Goal: Answer question/provide support

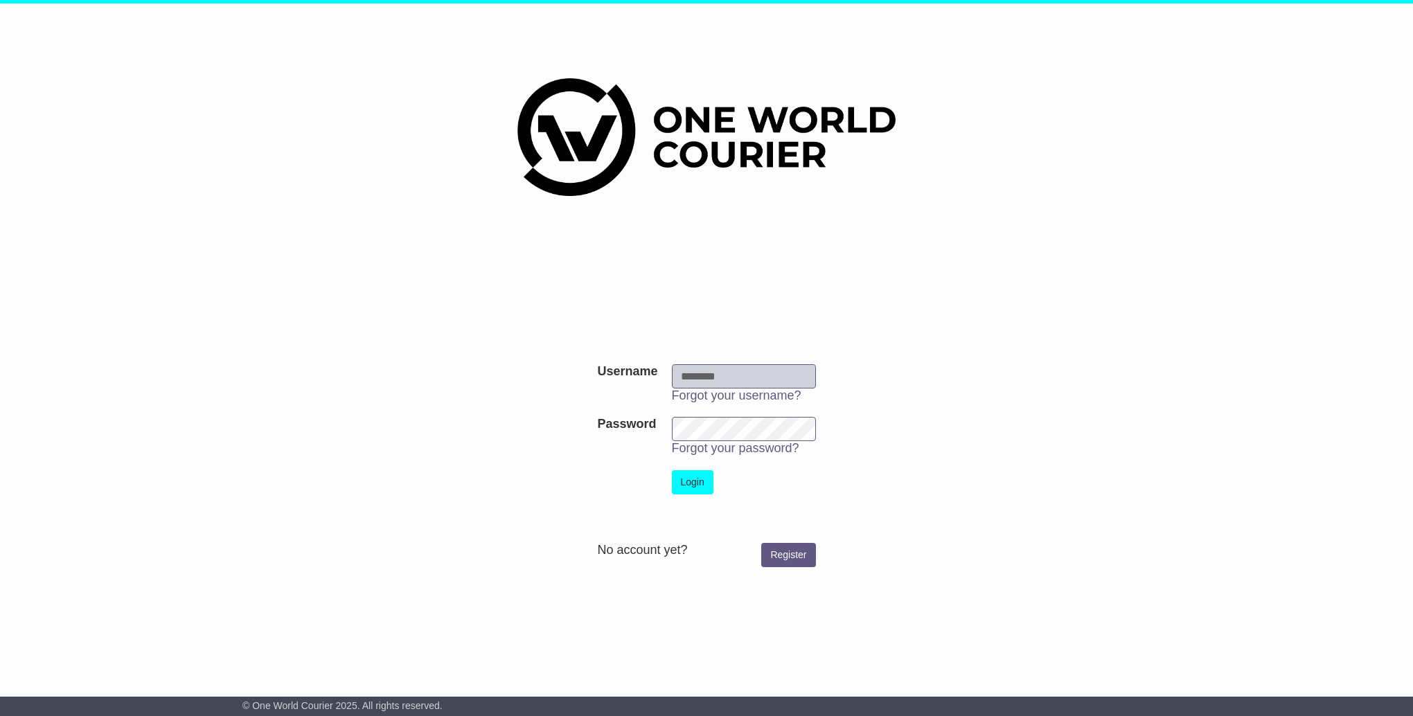
type input "**********"
click at [702, 488] on button "Login" at bounding box center [693, 482] width 42 height 24
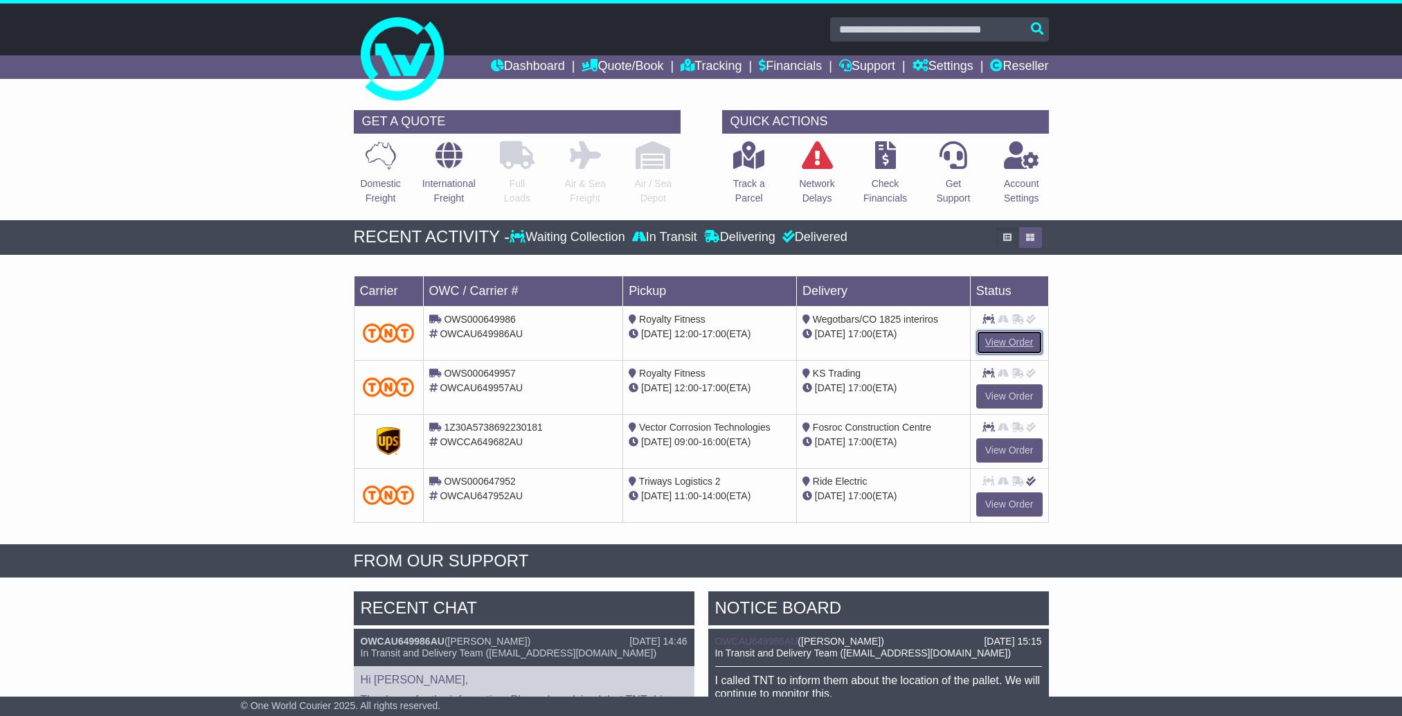
click at [1026, 341] on link "View Order" at bounding box center [1010, 342] width 66 height 24
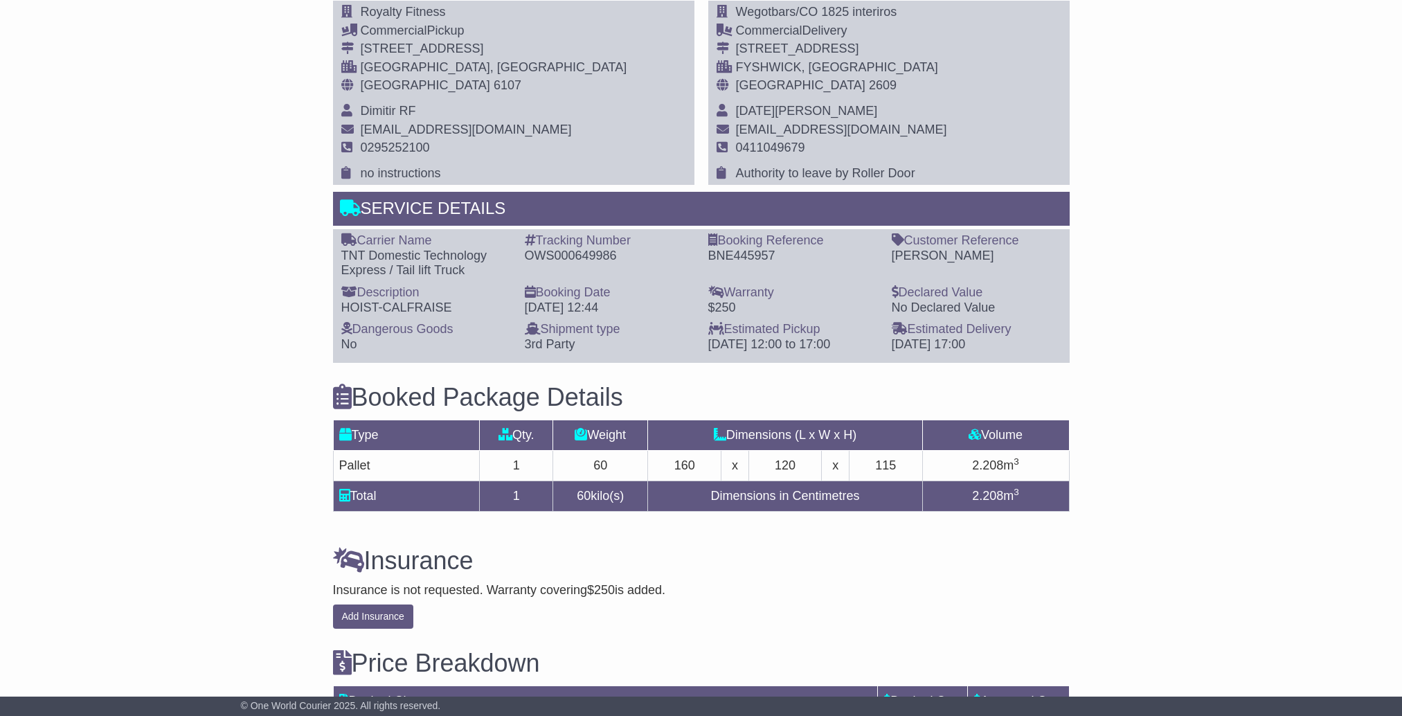
scroll to position [970, 0]
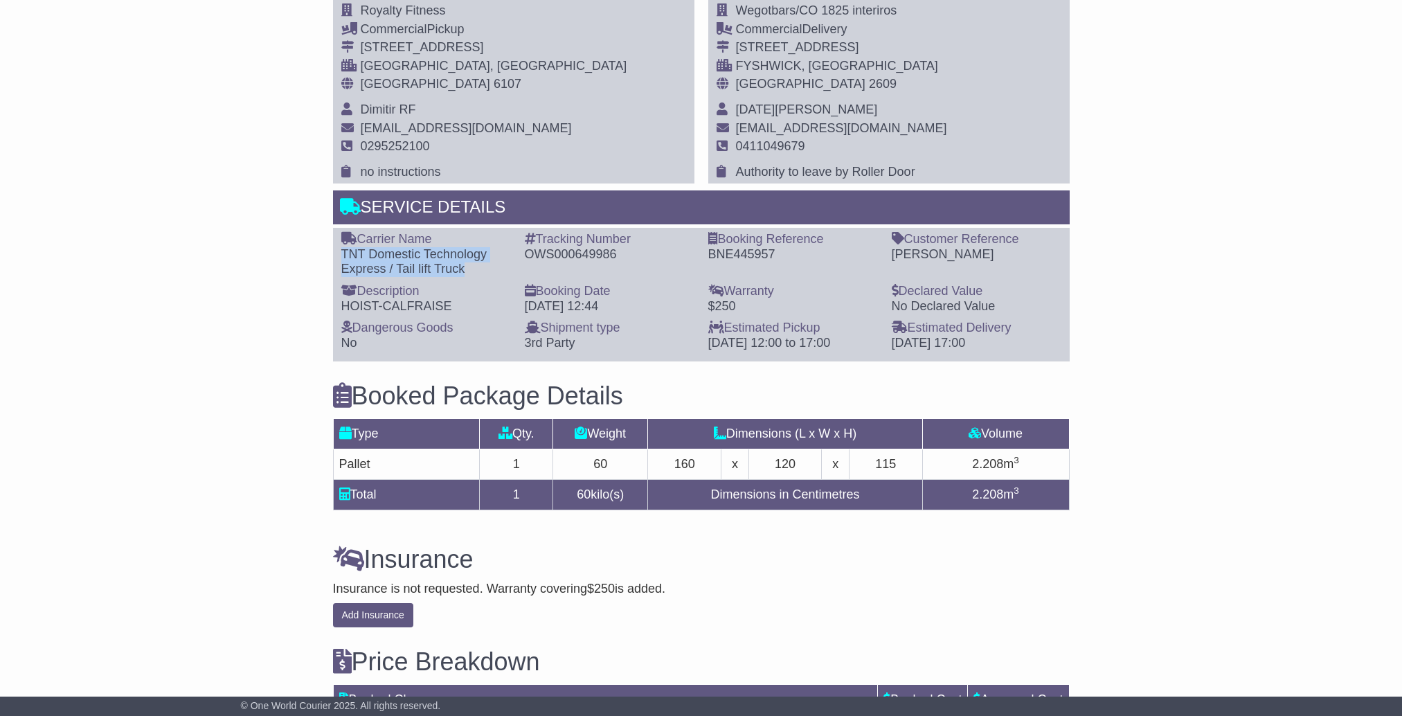
drag, startPoint x: 484, startPoint y: 271, endPoint x: 341, endPoint y: 245, distance: 145.0
click at [339, 247] on div "Carrier Name - TNT Domestic Technology Express / Tail lift Truck" at bounding box center [427, 254] width 184 height 45
click at [342, 256] on div "TNT Domestic Technology Express / Tail lift Truck" at bounding box center [426, 262] width 170 height 30
drag, startPoint x: 340, startPoint y: 254, endPoint x: 478, endPoint y: 276, distance: 139.5
click at [478, 276] on div "Carrier Name - TNT Domestic Technology Express / Tail lift Truck" at bounding box center [427, 254] width 184 height 45
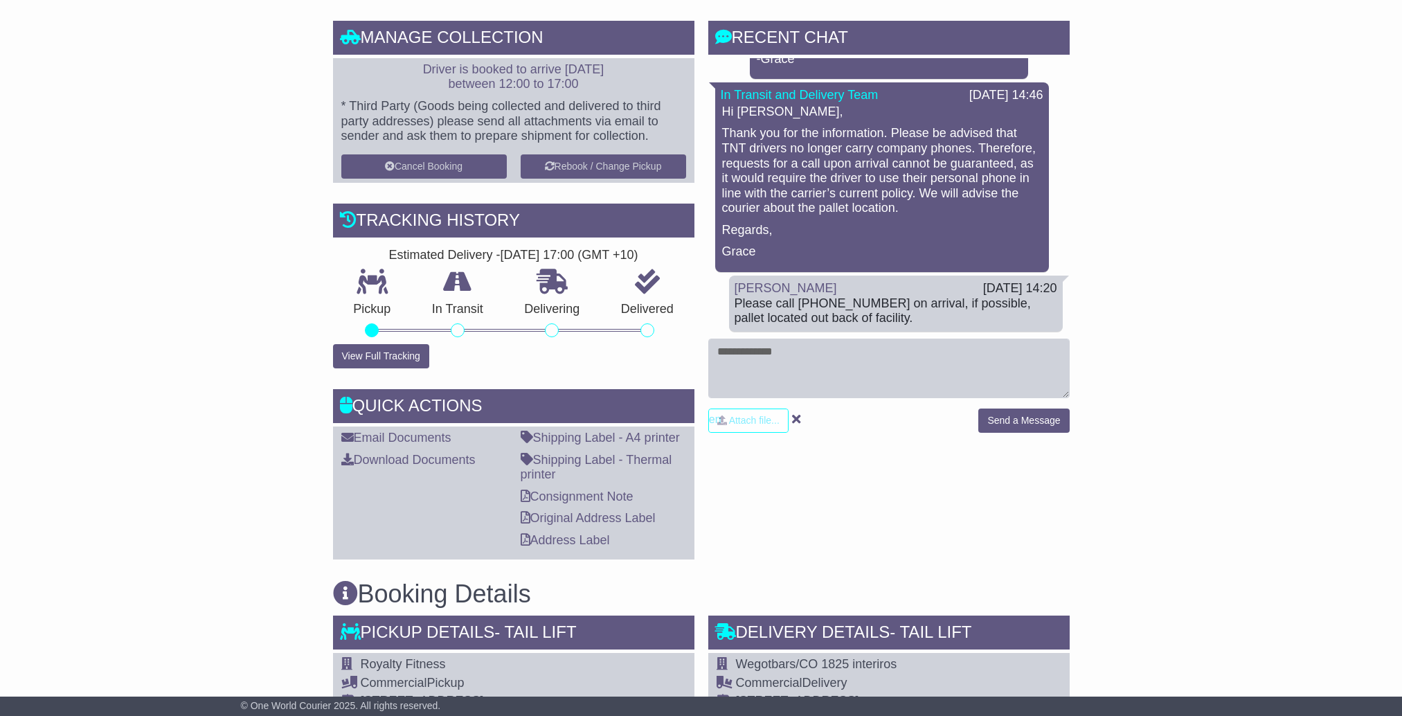
scroll to position [310, 0]
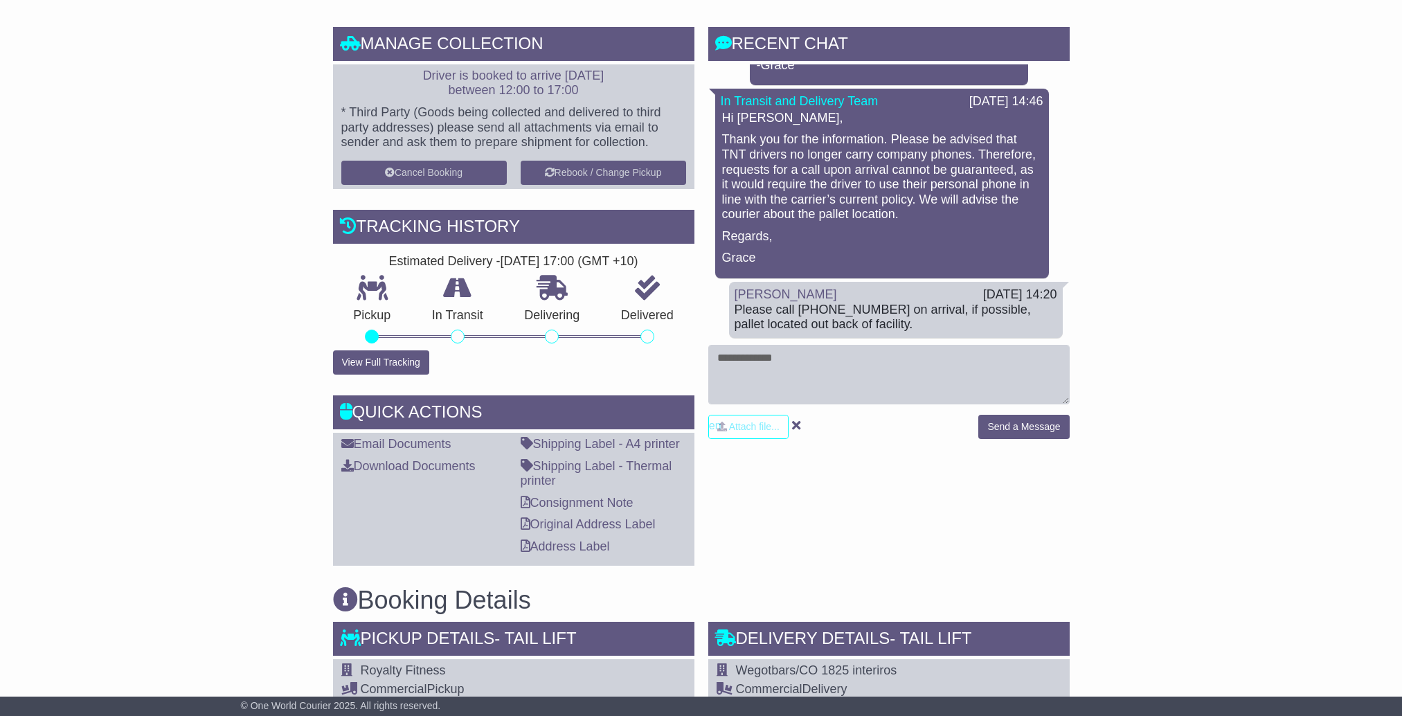
click at [826, 519] on div "RECENT CHAT Loading... No messages 23 Sep 2025 15:15 I called TNT to inform the…" at bounding box center [889, 296] width 375 height 539
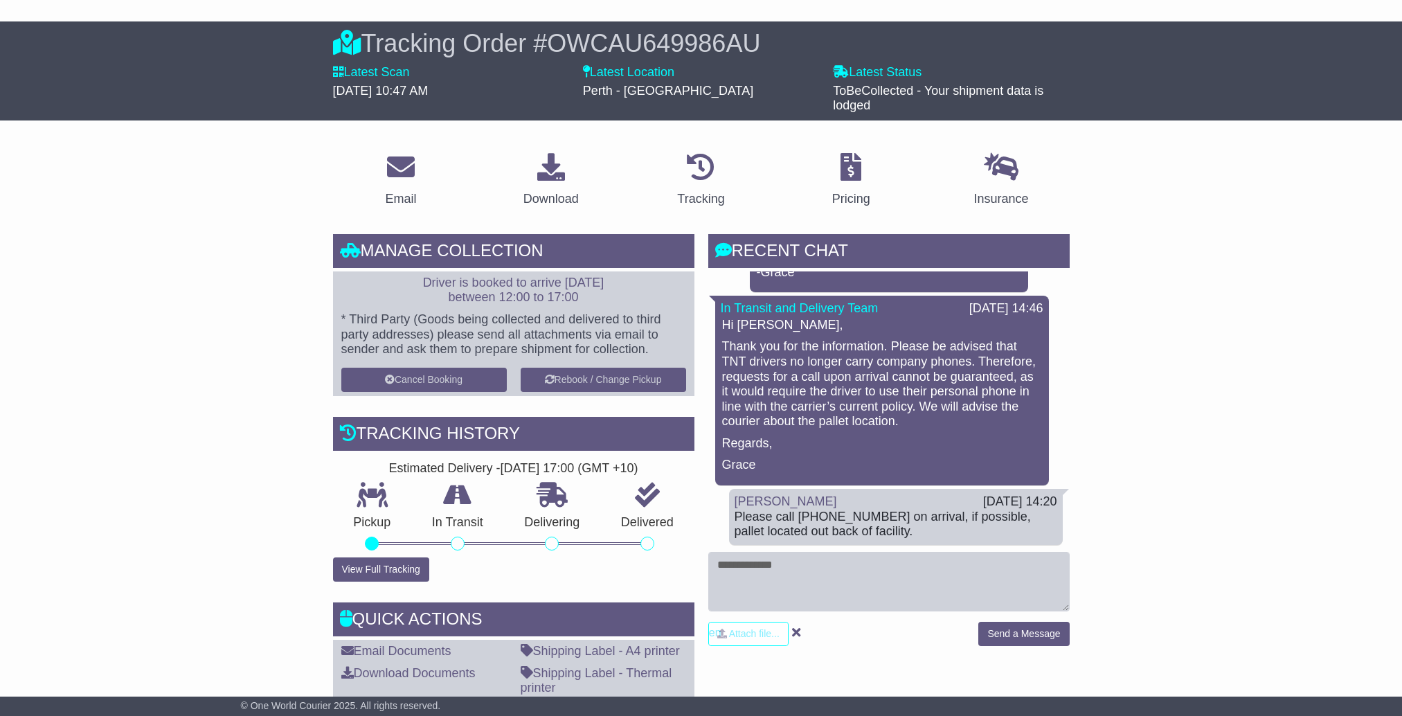
scroll to position [102, 0]
drag, startPoint x: 864, startPoint y: 527, endPoint x: 974, endPoint y: 544, distance: 110.7
click at [974, 544] on div "Shannon Mckay 23 Sep 2025 14:20 Please call 0474 379 980 on arrival, if possibl…" at bounding box center [896, 518] width 334 height 56
click at [911, 563] on textarea at bounding box center [889, 583] width 362 height 60
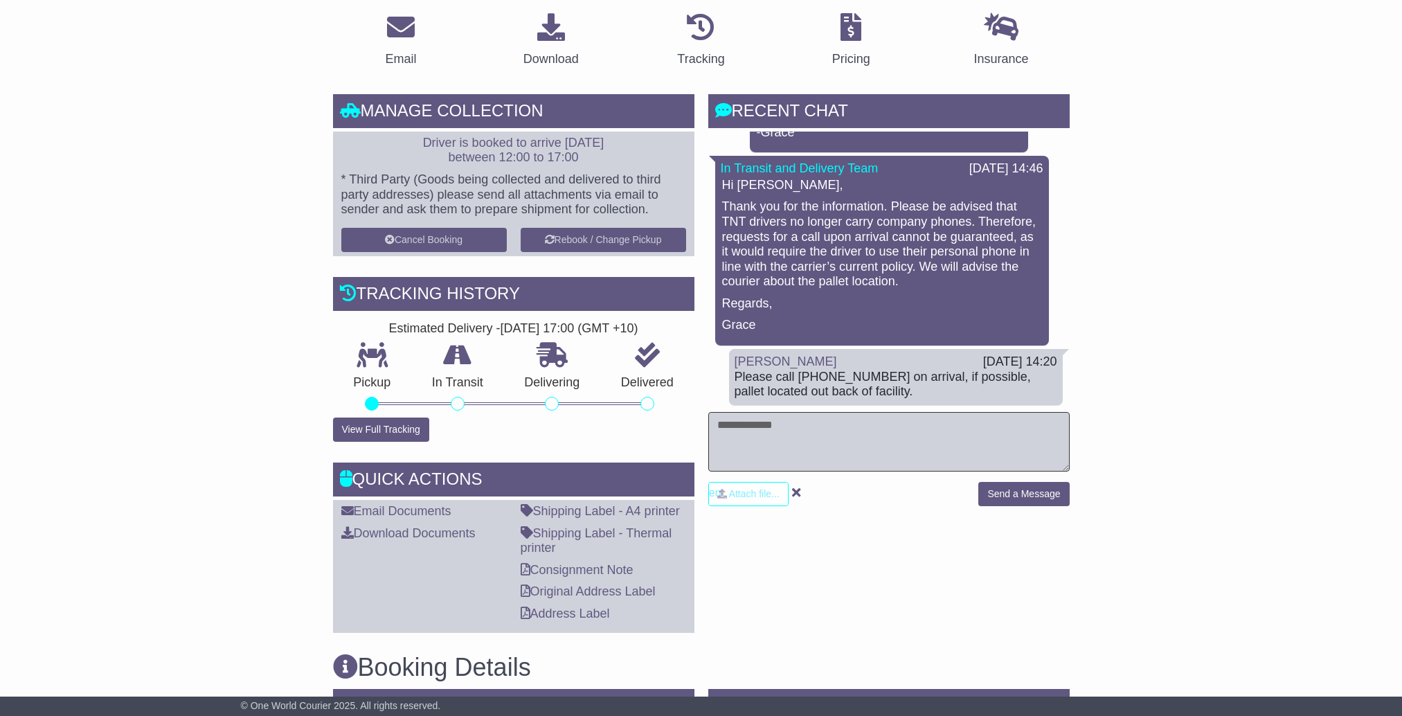
scroll to position [310, 0]
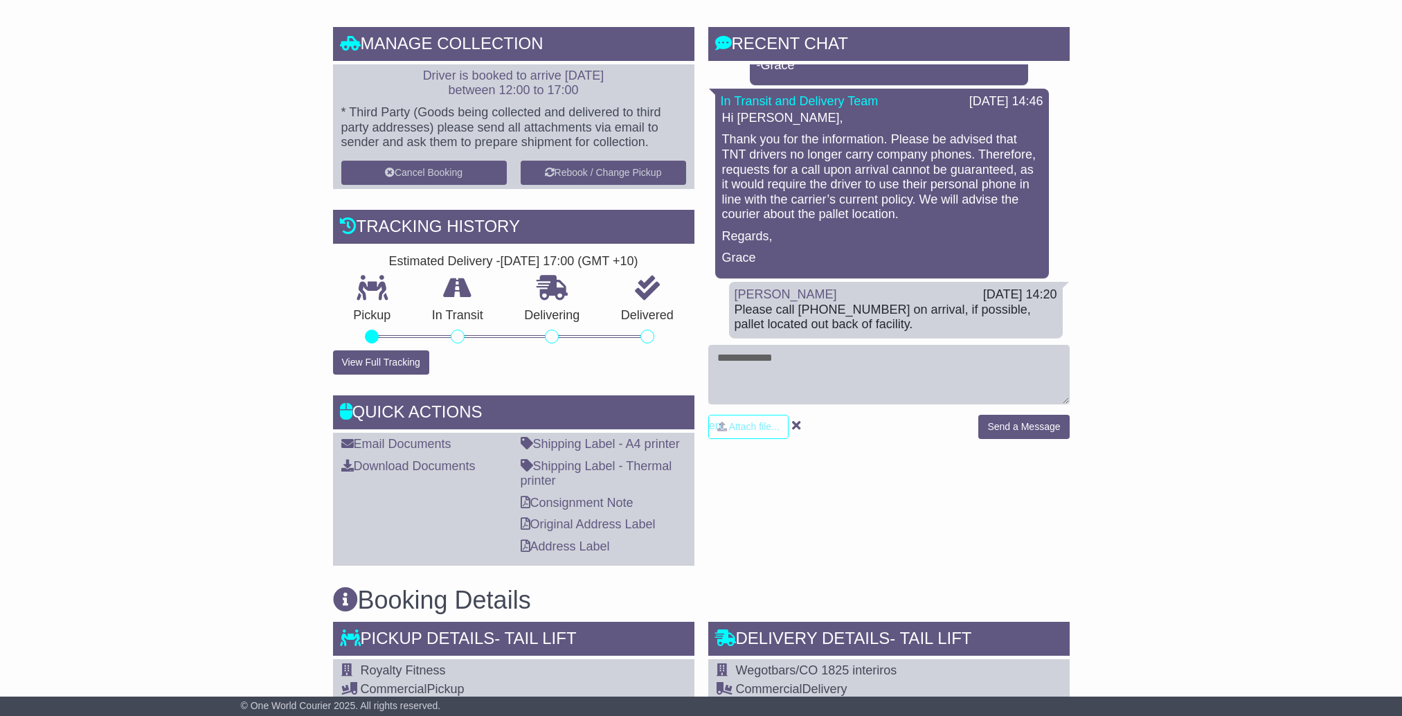
drag, startPoint x: 1179, startPoint y: 564, endPoint x: 1229, endPoint y: 671, distance: 117.7
click at [1216, 649] on div "Email Download Tracking Pricing Insurance" at bounding box center [701, 726] width 1402 height 1585
drag, startPoint x: 1222, startPoint y: 448, endPoint x: 805, endPoint y: 347, distance: 429.0
click at [1220, 448] on div "Email Download Tracking Pricing Insurance" at bounding box center [701, 726] width 1402 height 1585
click at [852, 355] on textarea at bounding box center [889, 375] width 362 height 60
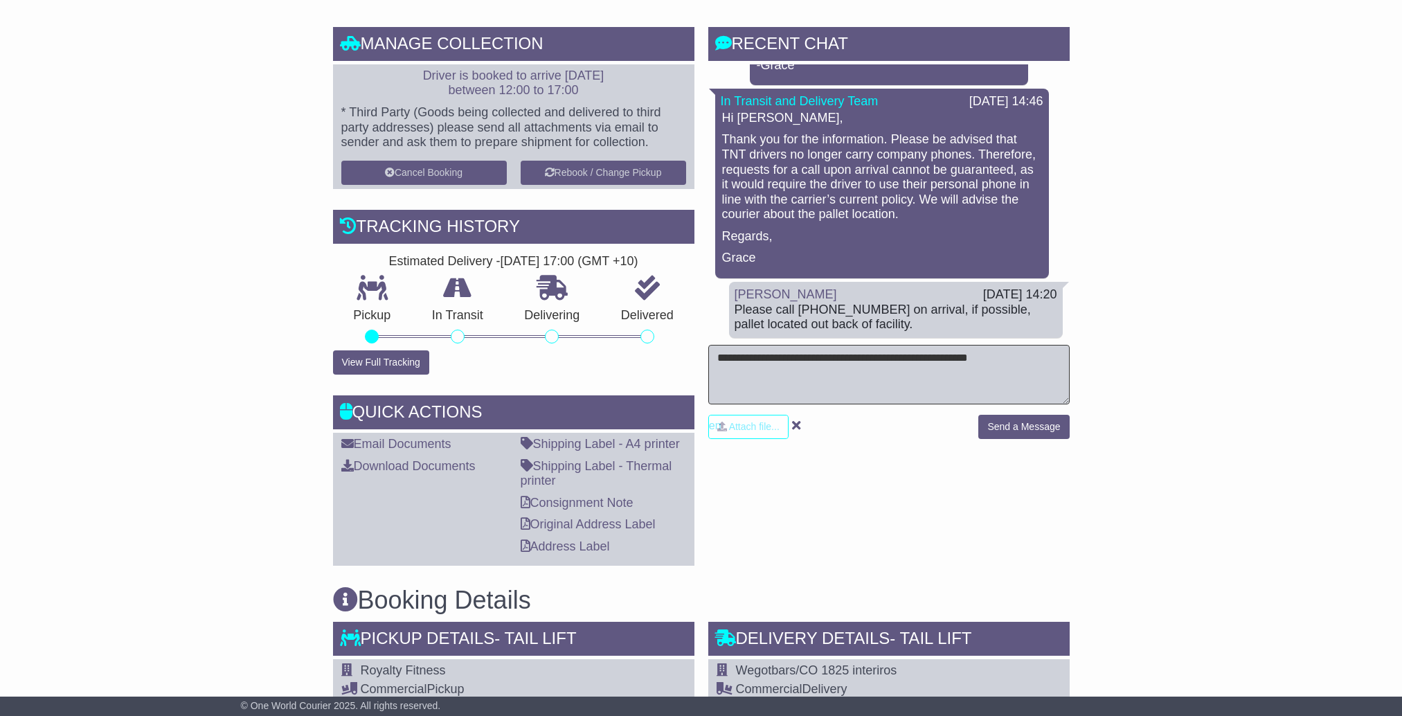
type textarea "**********"
drag, startPoint x: 1028, startPoint y: 366, endPoint x: 673, endPoint y: 376, distance: 354.7
click at [673, 376] on div "Email Download Tracking Pricing Insurance" at bounding box center [701, 726] width 751 height 1571
click at [1159, 321] on div "Email Download Tracking Pricing Insurance" at bounding box center [701, 726] width 1402 height 1585
click at [1242, 378] on div "Email Download Tracking Pricing Insurance" at bounding box center [701, 726] width 1402 height 1585
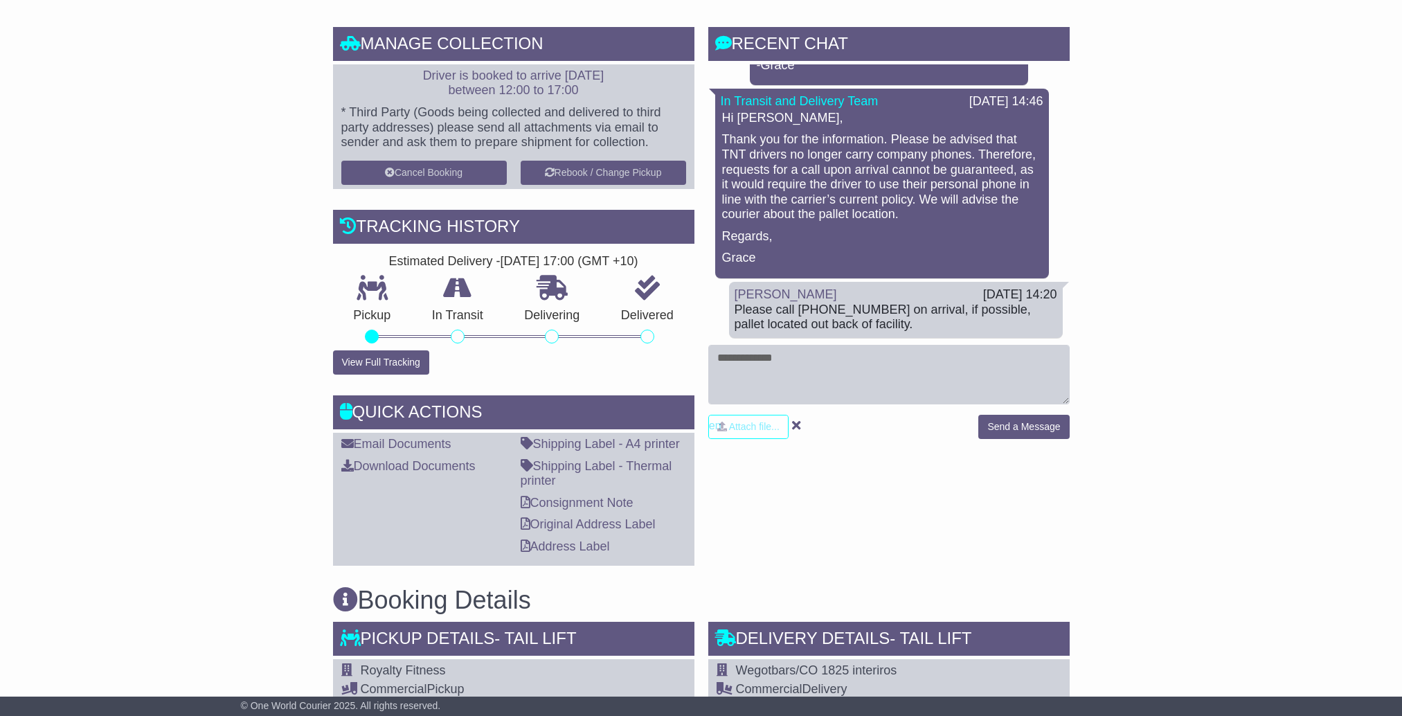
drag, startPoint x: 1128, startPoint y: 335, endPoint x: 1123, endPoint y: 347, distance: 13.4
click at [1123, 347] on div "Email Download Tracking Pricing Insurance" at bounding box center [701, 726] width 1402 height 1585
click at [795, 363] on textarea at bounding box center [889, 375] width 362 height 60
click at [842, 375] on textarea at bounding box center [889, 375] width 362 height 60
click at [812, 371] on textarea at bounding box center [889, 375] width 362 height 60
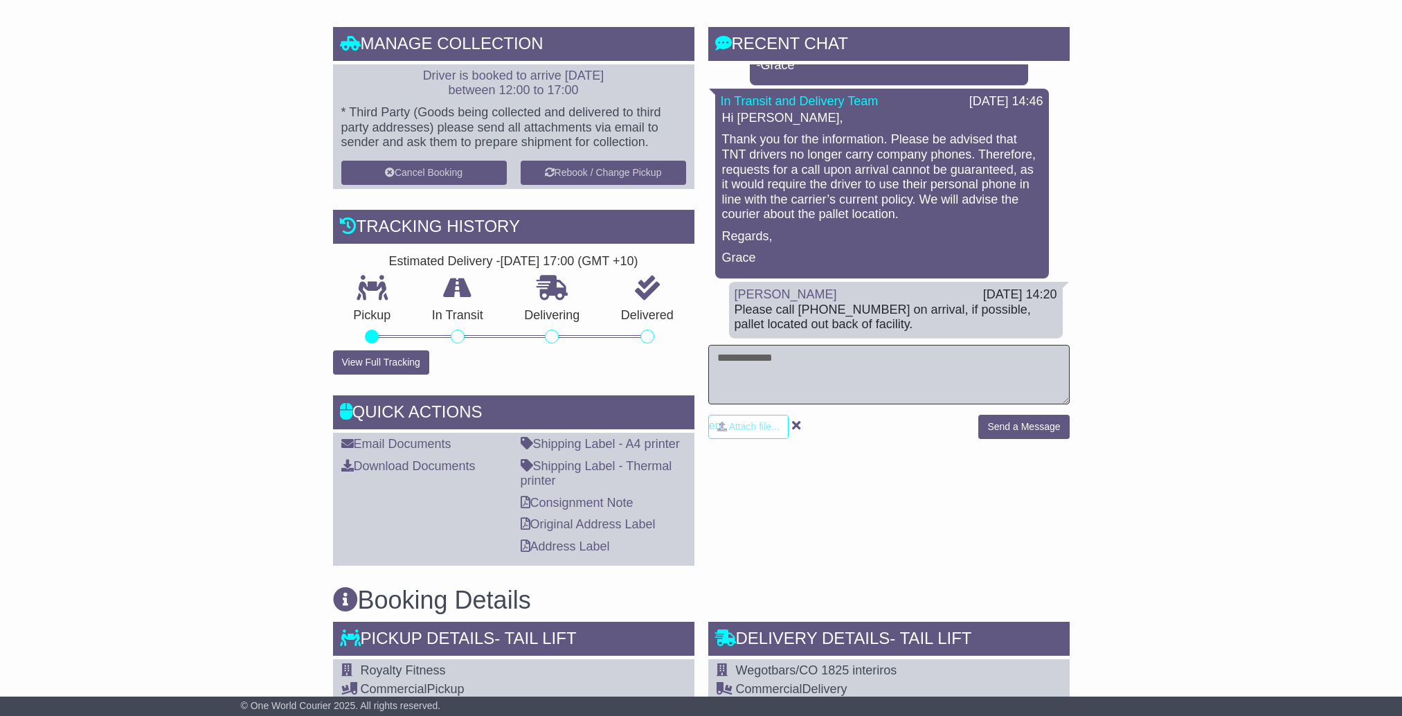
drag, startPoint x: 1049, startPoint y: 380, endPoint x: 1015, endPoint y: 367, distance: 36.8
click at [1048, 380] on textarea at bounding box center [889, 375] width 362 height 60
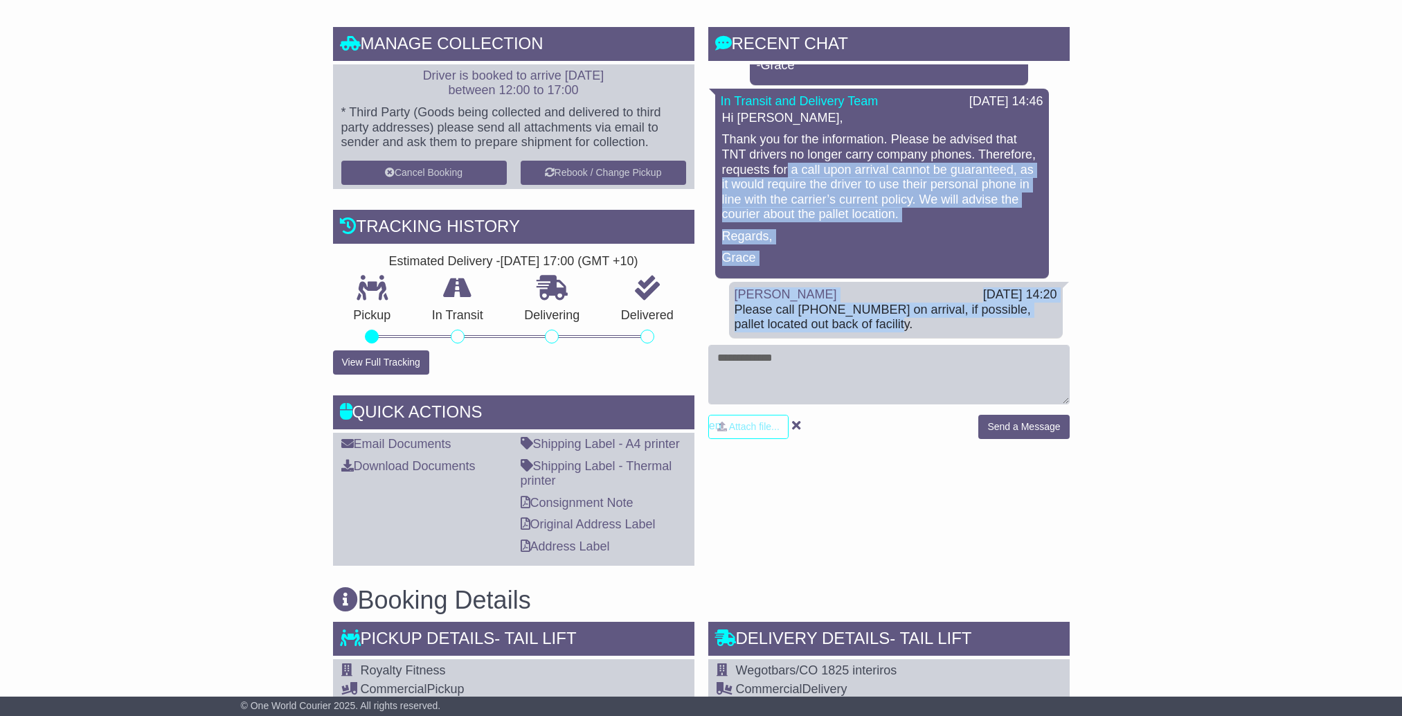
drag, startPoint x: 917, startPoint y: 326, endPoint x: 814, endPoint y: 131, distance: 220.3
click at [791, 140] on div "23 Sep 2025 15:15 I called TNT to inform them about the location of the pallet.…" at bounding box center [889, 162] width 362 height 351
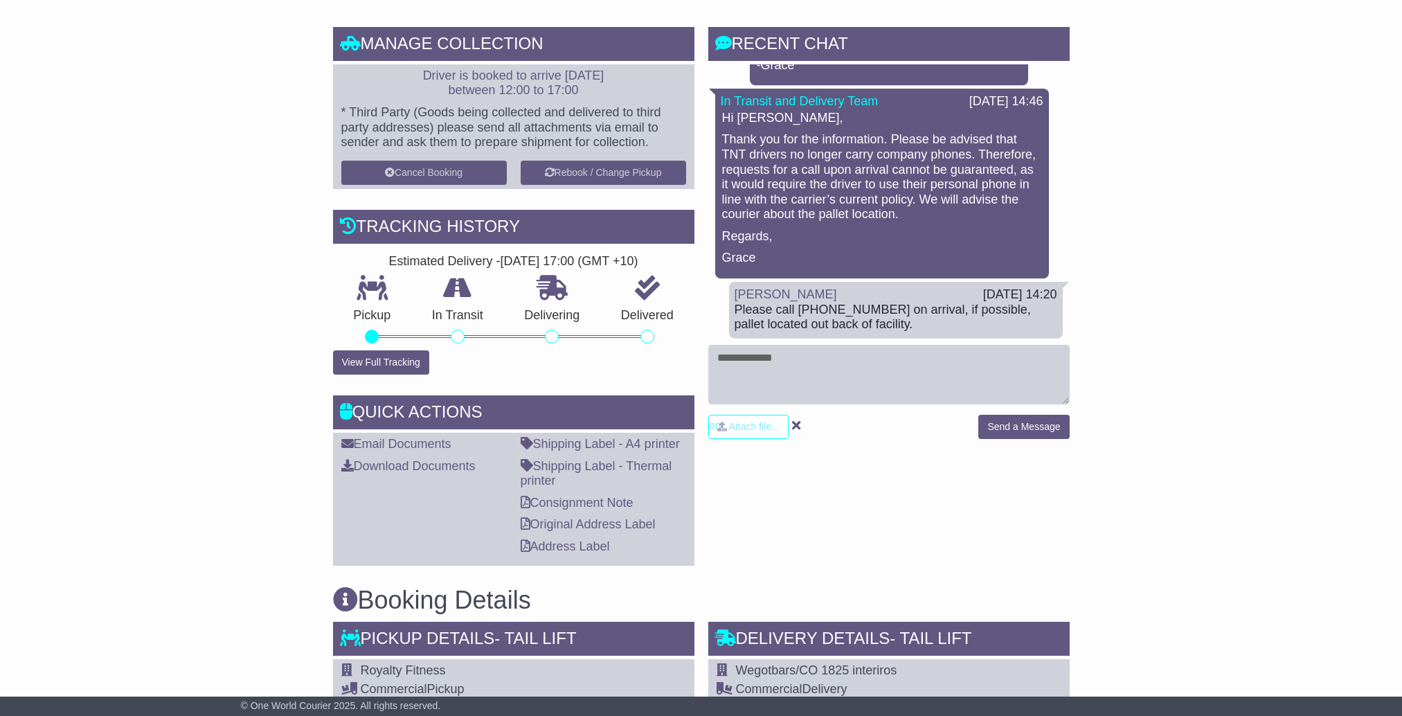
click at [784, 136] on p "Thank you for the information. Please be advised that TNT drivers no longer car…" at bounding box center [882, 177] width 320 height 90
drag, startPoint x: 1260, startPoint y: 201, endPoint x: 1241, endPoint y: 206, distance: 20.0
click at [1260, 201] on div "Email Download Tracking Pricing Insurance" at bounding box center [701, 726] width 1402 height 1585
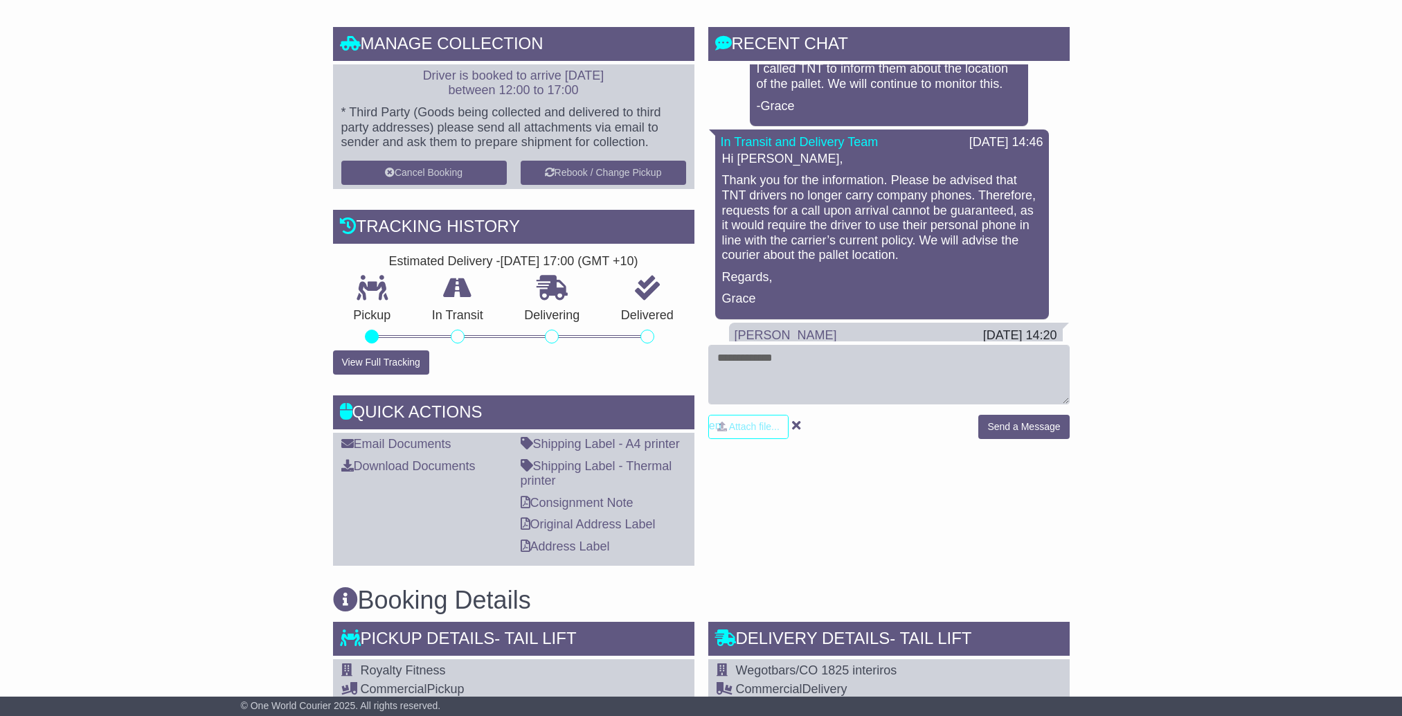
scroll to position [81, 0]
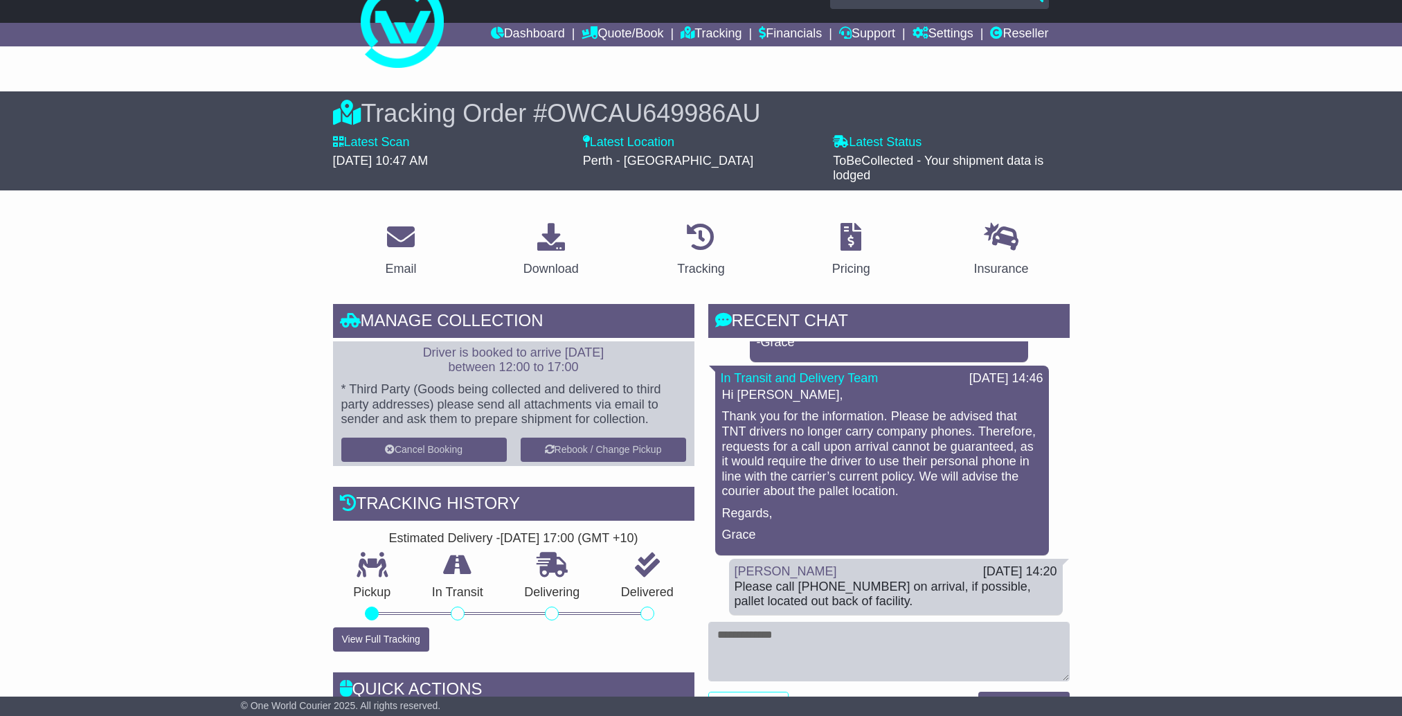
drag, startPoint x: 1259, startPoint y: 386, endPoint x: 975, endPoint y: 414, distance: 285.3
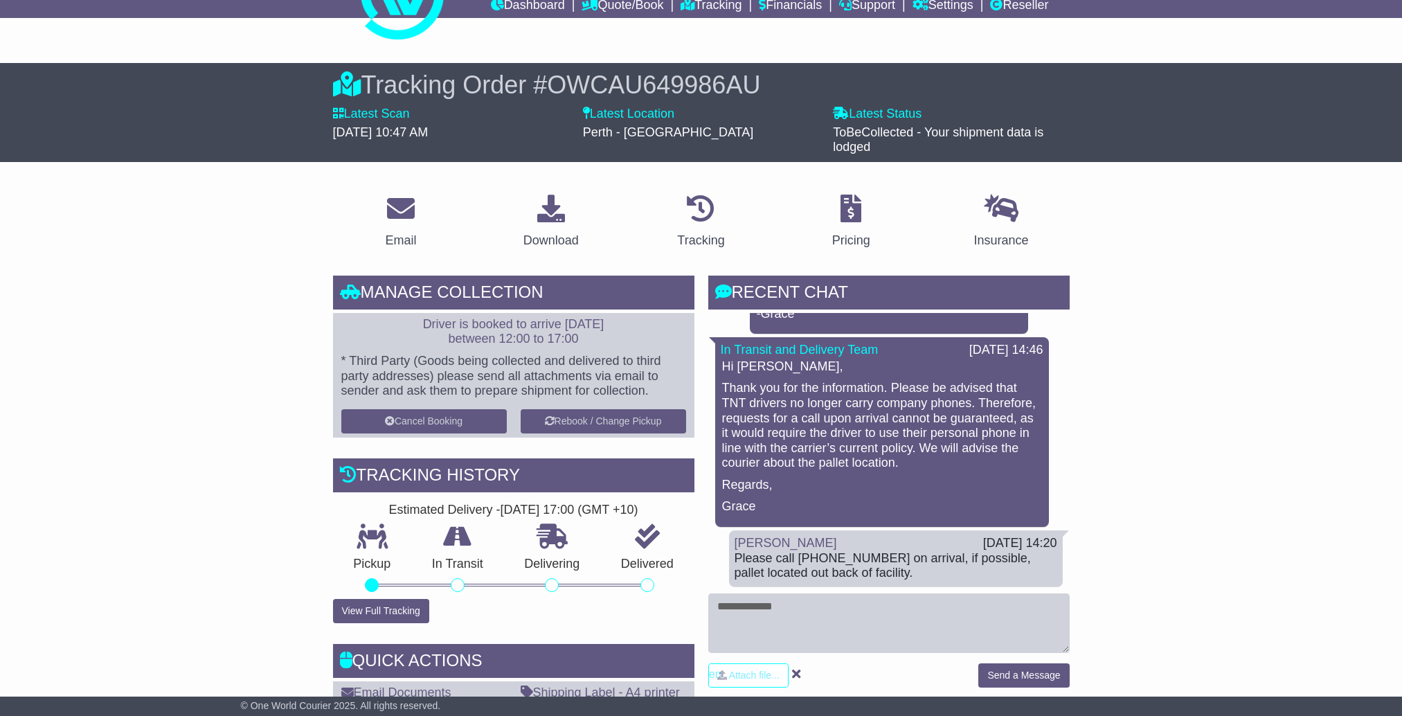
scroll to position [310, 0]
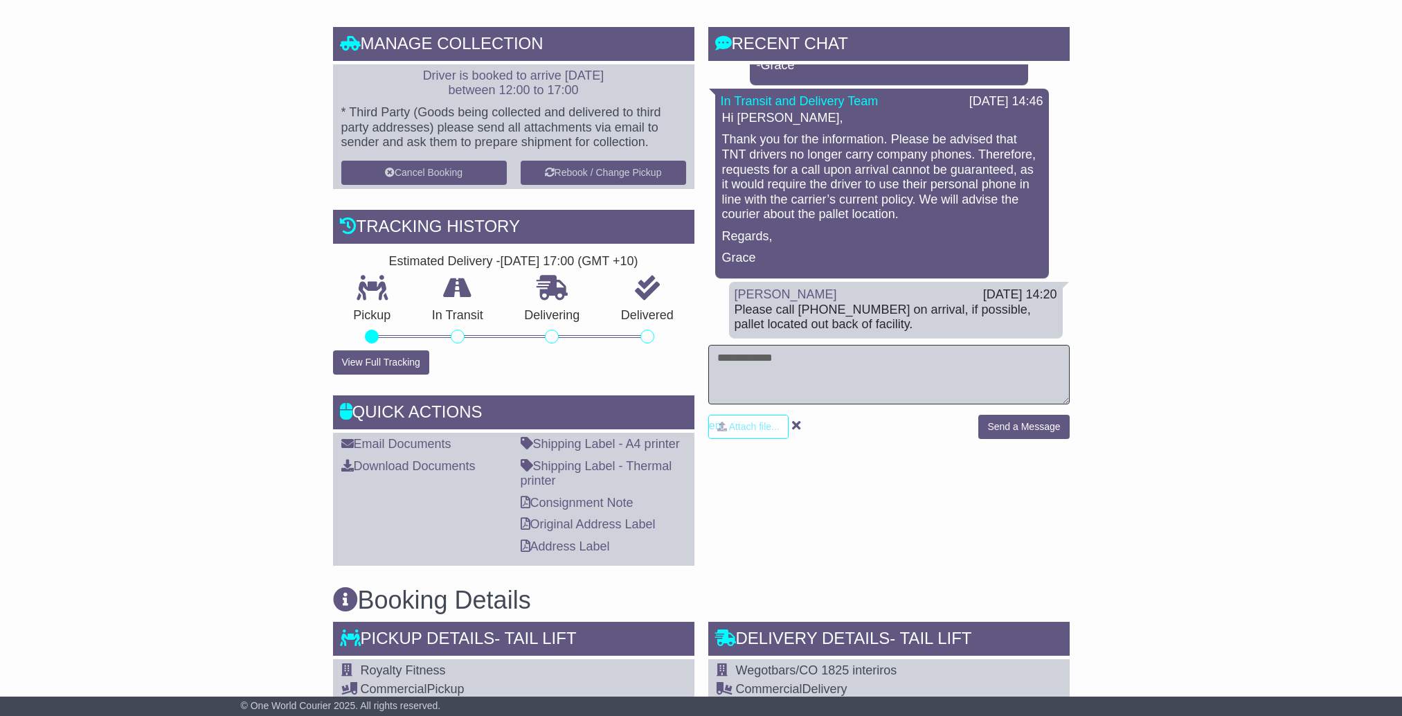
click at [902, 397] on textarea at bounding box center [889, 375] width 362 height 60
click at [879, 363] on textarea at bounding box center [889, 375] width 362 height 60
click at [1218, 206] on div "Email Download Tracking Pricing Insurance" at bounding box center [701, 726] width 1402 height 1585
click at [940, 353] on textarea at bounding box center [889, 375] width 362 height 60
